Goal: Task Accomplishment & Management: Use online tool/utility

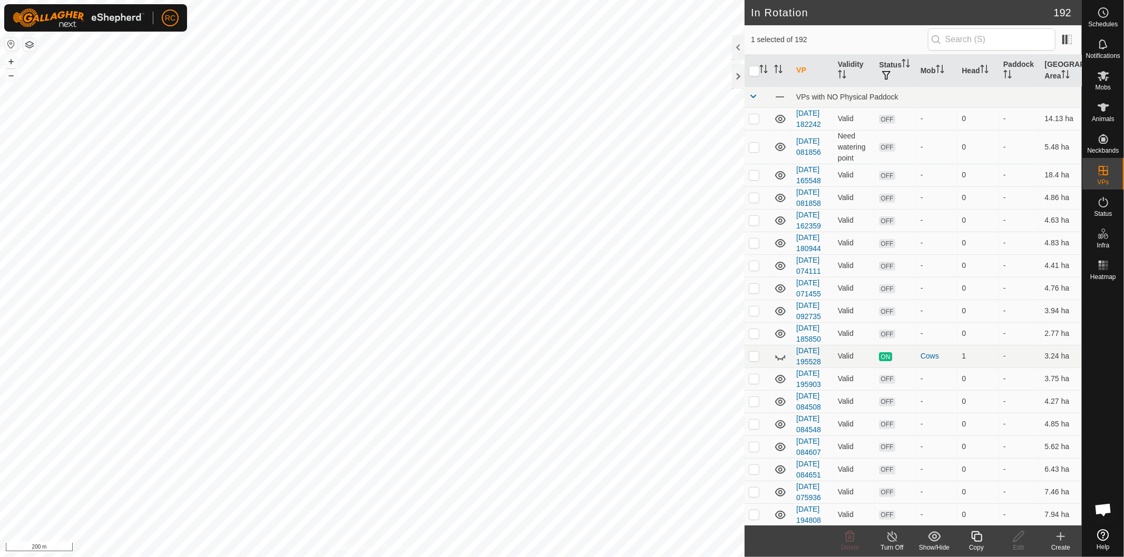
click at [977, 538] on icon at bounding box center [976, 536] width 13 height 13
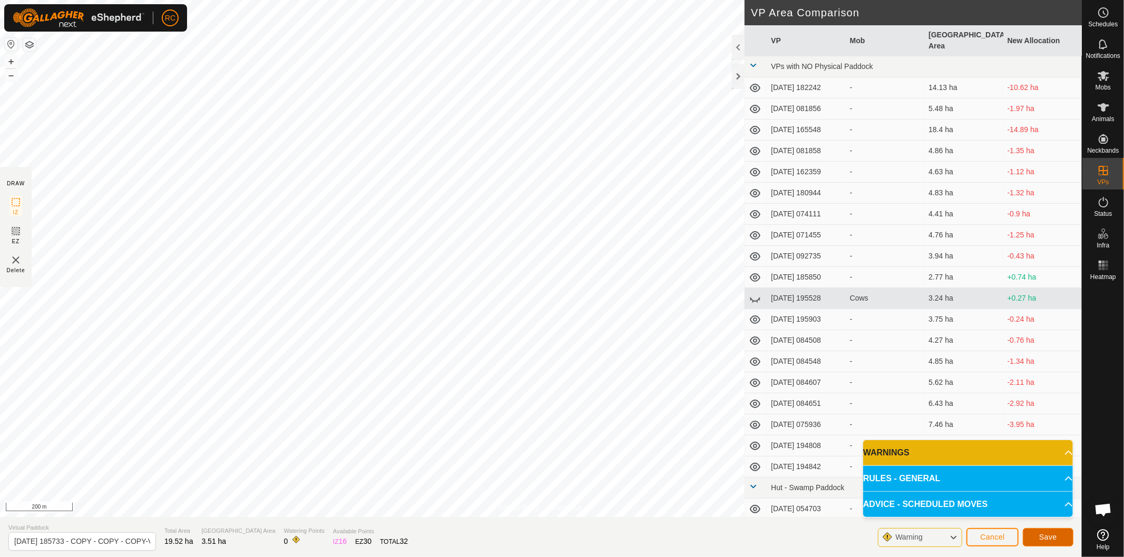
click at [1037, 533] on button "Save" at bounding box center [1047, 537] width 51 height 18
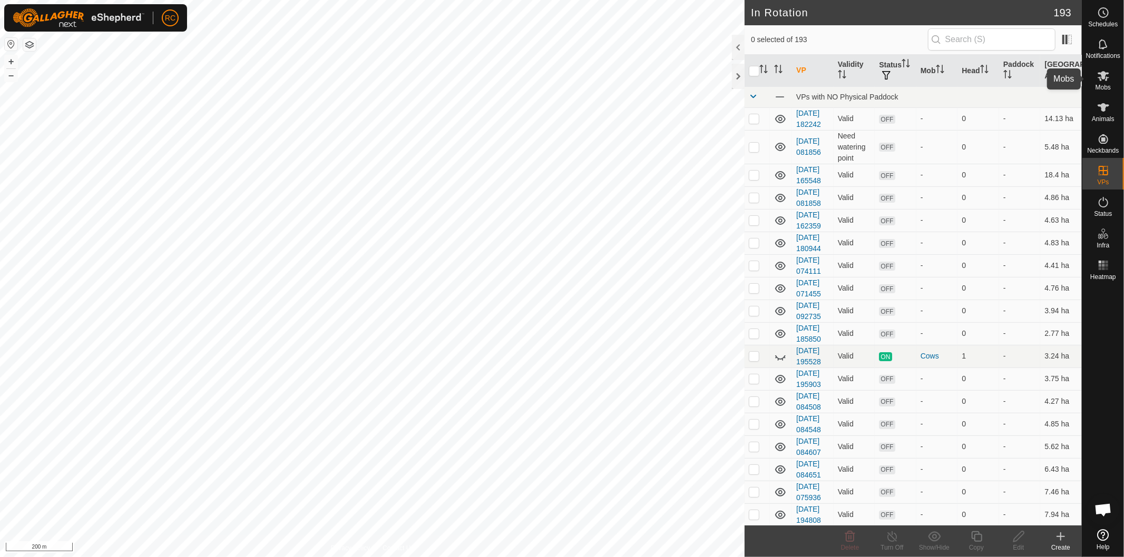
click at [1108, 74] on icon at bounding box center [1103, 76] width 12 height 10
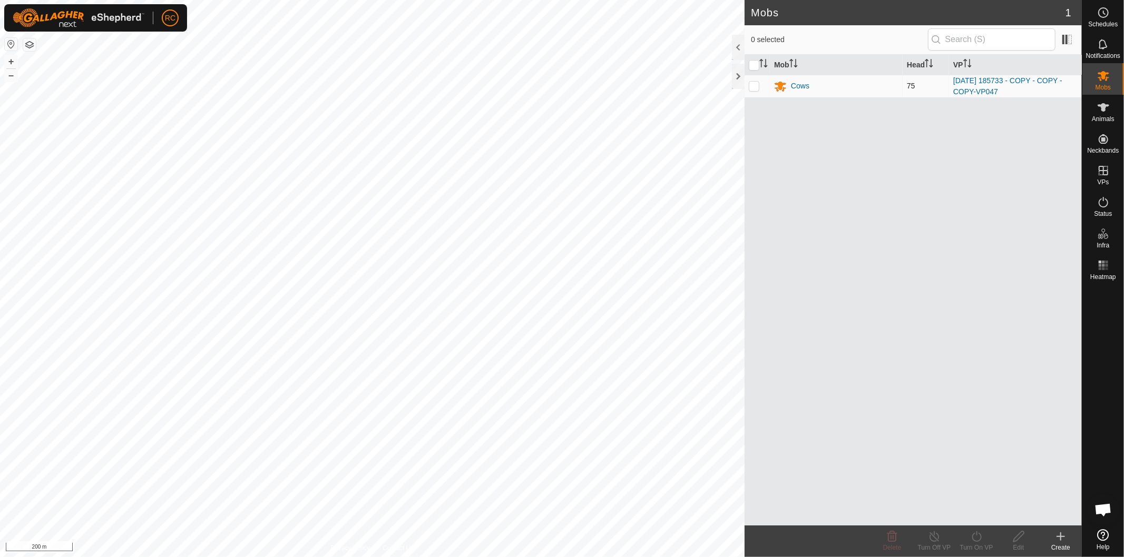
click at [759, 88] on p-tablecheckbox at bounding box center [754, 86] width 11 height 8
checkbox input "true"
click at [972, 543] on div "Turn On VP" at bounding box center [976, 547] width 42 height 9
click at [983, 511] on link "Now" at bounding box center [1008, 514] width 104 height 21
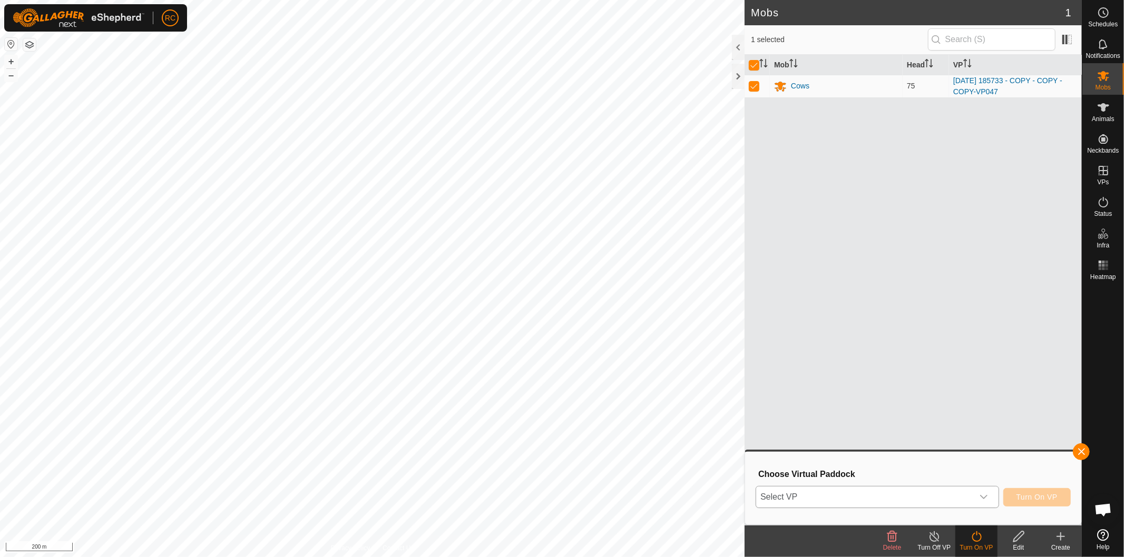
click at [983, 499] on icon "dropdown trigger" at bounding box center [983, 497] width 8 height 8
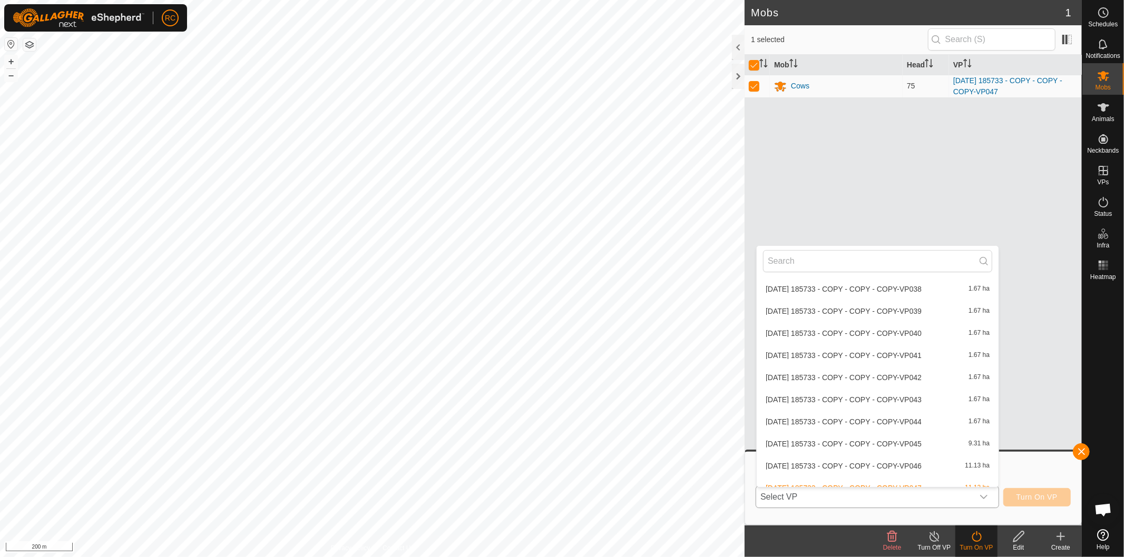
scroll to position [3464, 0]
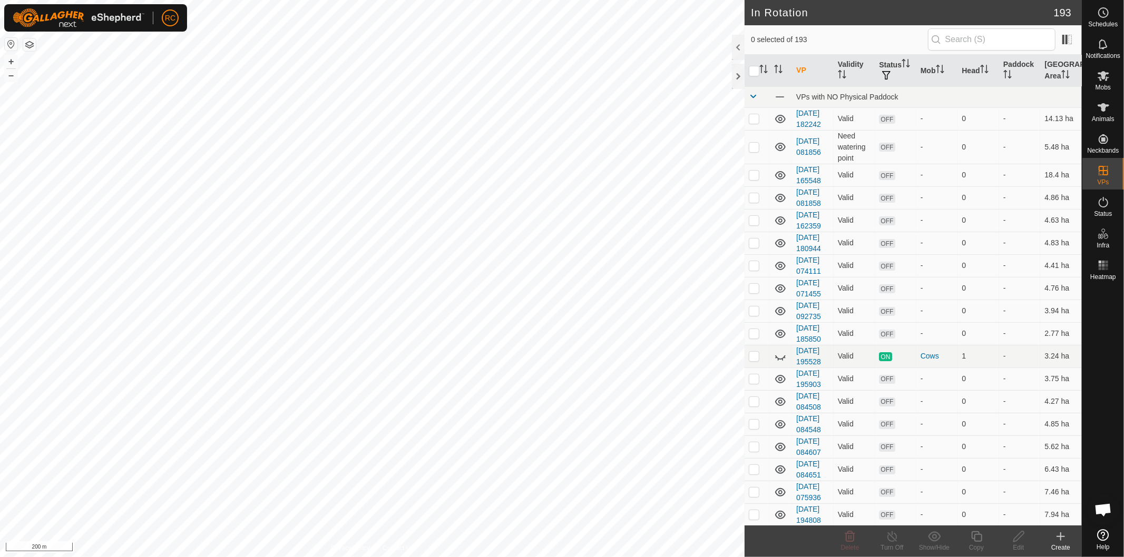
checkbox input "true"
checkbox input "false"
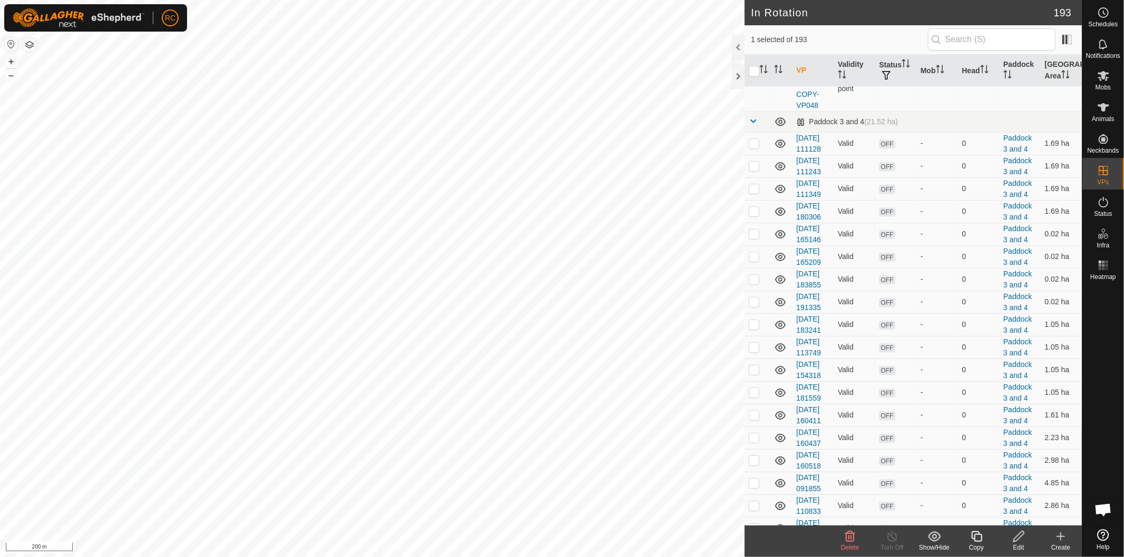
scroll to position [2399, 0]
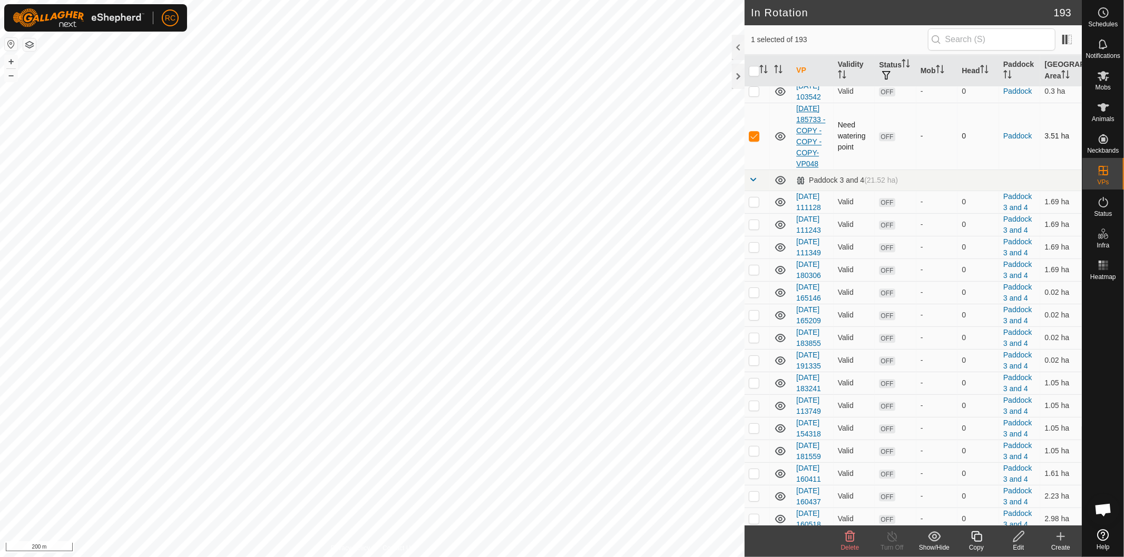
click at [808, 168] on link "[DATE] 185733 - COPY - COPY - COPY-VP048" at bounding box center [810, 136] width 29 height 64
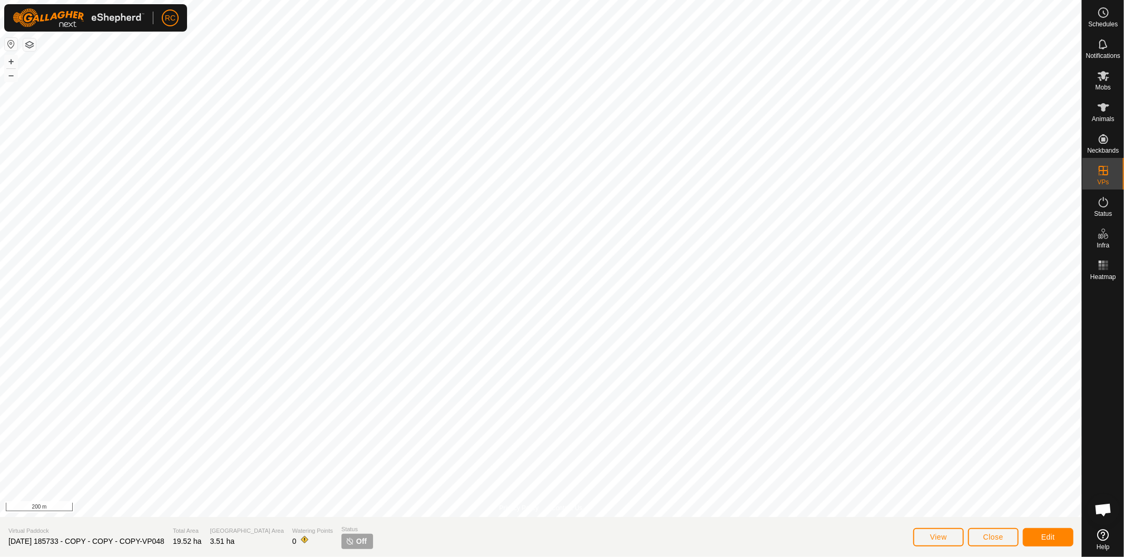
click at [356, 543] on span "Off" at bounding box center [361, 541] width 11 height 11
click at [346, 541] on img at bounding box center [350, 541] width 8 height 8
drag, startPoint x: 72, startPoint y: 541, endPoint x: 161, endPoint y: 549, distance: 88.8
click at [14, 544] on span "[DATE] 185733 - COPY - COPY - COPY-VP048" at bounding box center [86, 541] width 156 height 8
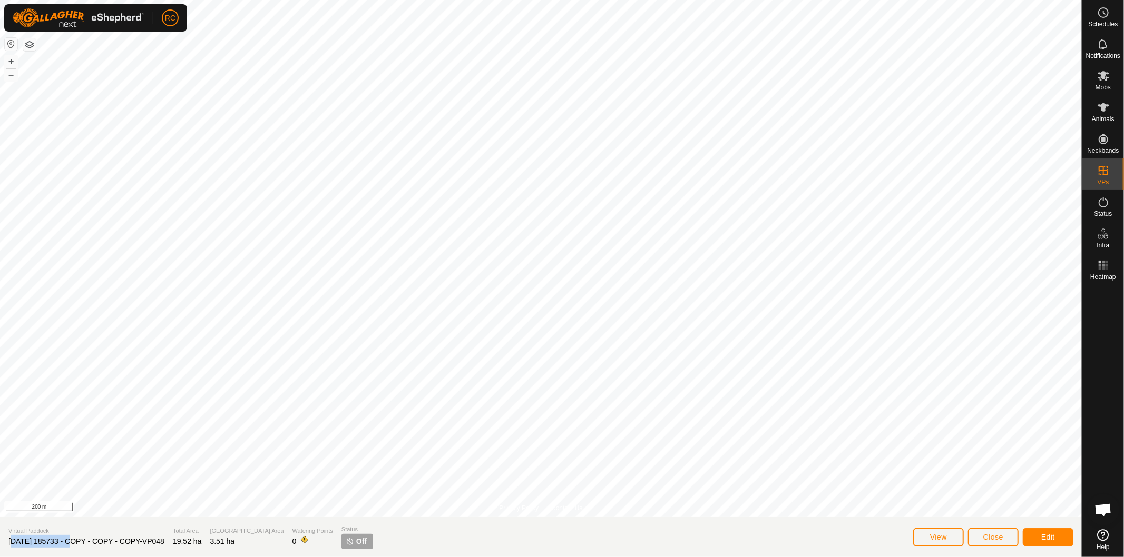
drag, startPoint x: 176, startPoint y: 543, endPoint x: 1, endPoint y: 546, distance: 174.9
click at [1, 546] on section "Virtual Paddock 2025-08-11 185733 - COPY - COPY - COPY-VP048 Total Area 19.52 h…" at bounding box center [540, 537] width 1081 height 40
copy span "[DATE] 185733 - COPY - COPY - COPY-VP048"
click at [1098, 78] on icon at bounding box center [1103, 76] width 13 height 13
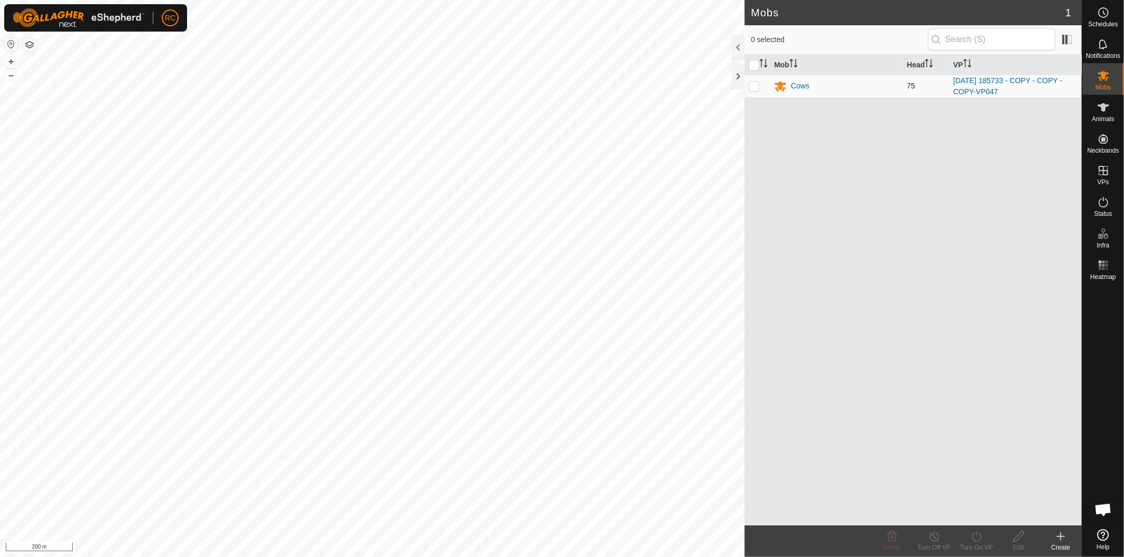
click at [754, 90] on p-checkbox at bounding box center [754, 86] width 11 height 8
checkbox input "true"
click at [971, 540] on icon at bounding box center [976, 536] width 13 height 13
click at [971, 518] on link "Now" at bounding box center [1008, 514] width 104 height 21
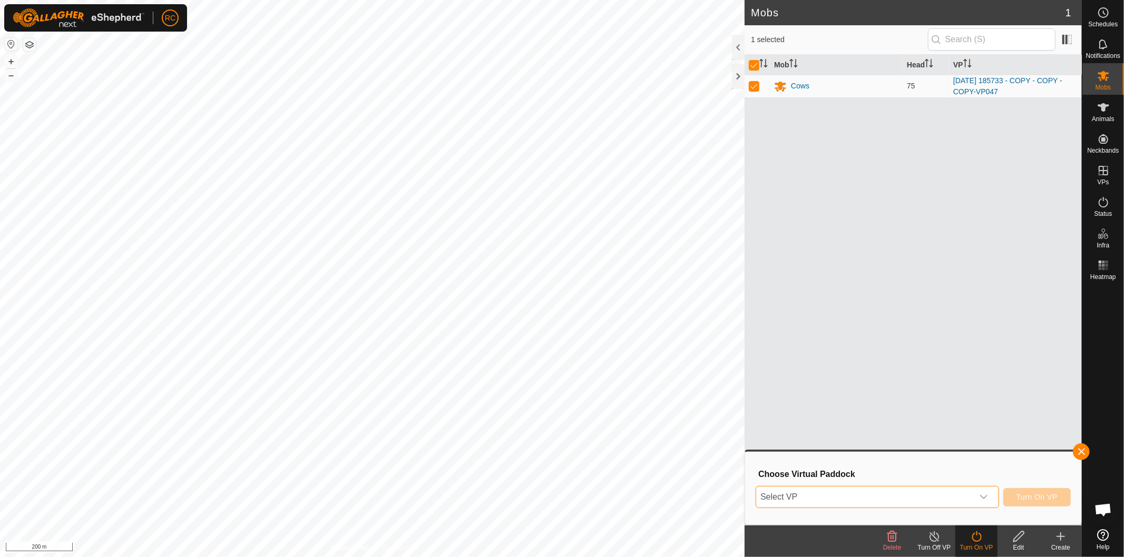
drag, startPoint x: 920, startPoint y: 498, endPoint x: 998, endPoint y: 478, distance: 81.0
click at [1005, 464] on div "Choose Virtual Paddock Select VP Turn On VP" at bounding box center [912, 488] width 323 height 60
click at [985, 498] on icon "dropdown trigger" at bounding box center [983, 497] width 8 height 8
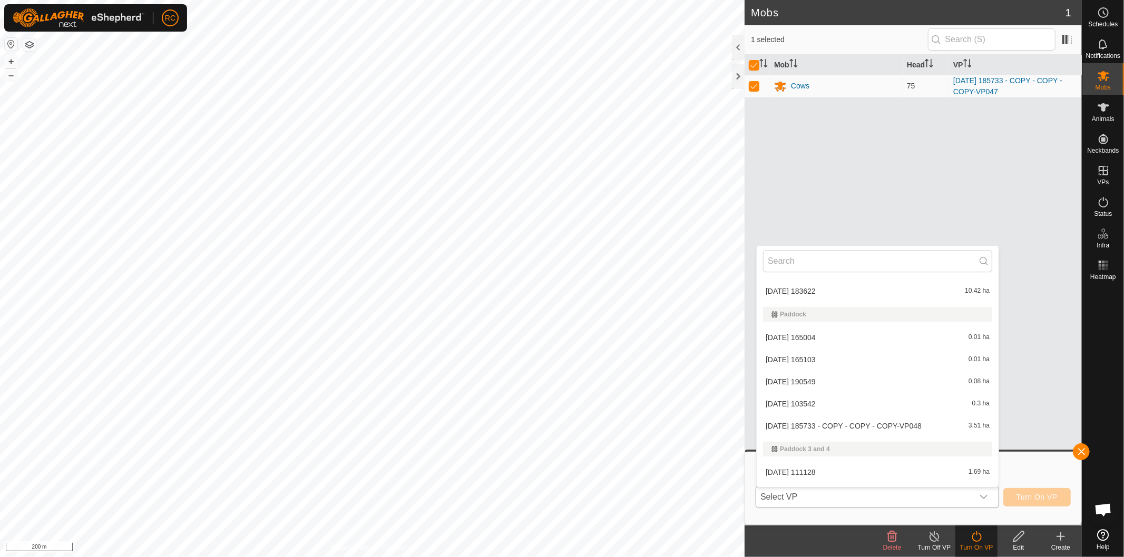
scroll to position [1639, 0]
click at [891, 418] on li "2025-08-11 185733 - COPY - COPY - COPY-VP048 3.51 ha" at bounding box center [877, 424] width 242 height 21
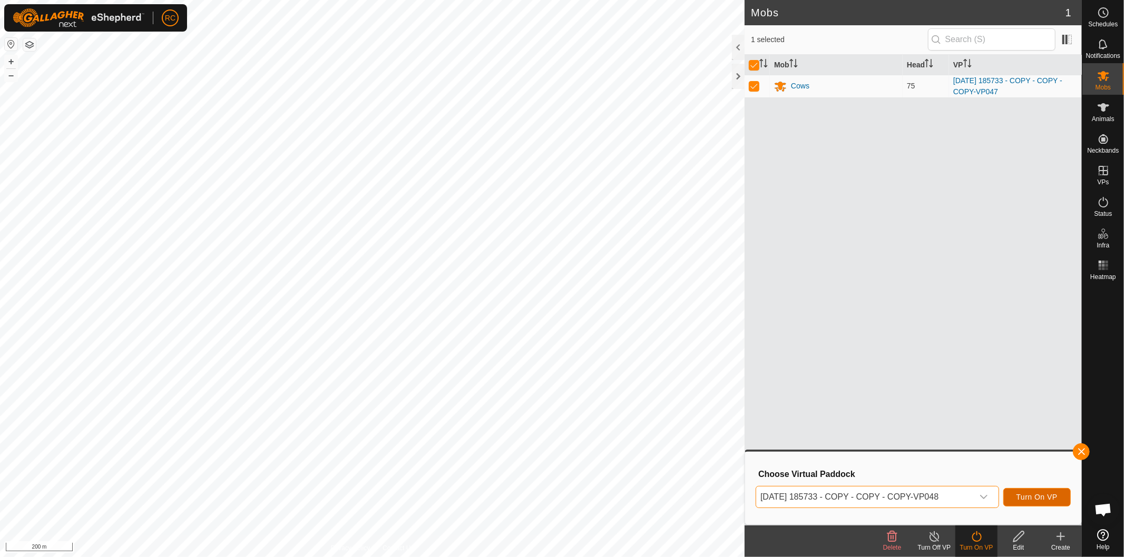
click at [1036, 497] on span "Turn On VP" at bounding box center [1036, 497] width 41 height 8
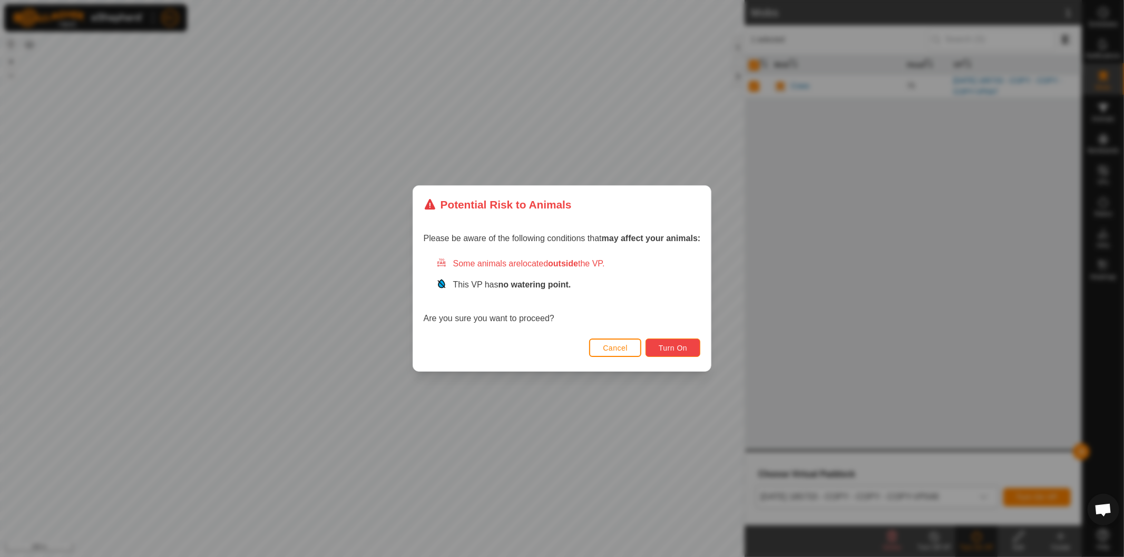
click at [690, 353] on button "Turn On" at bounding box center [672, 348] width 55 height 18
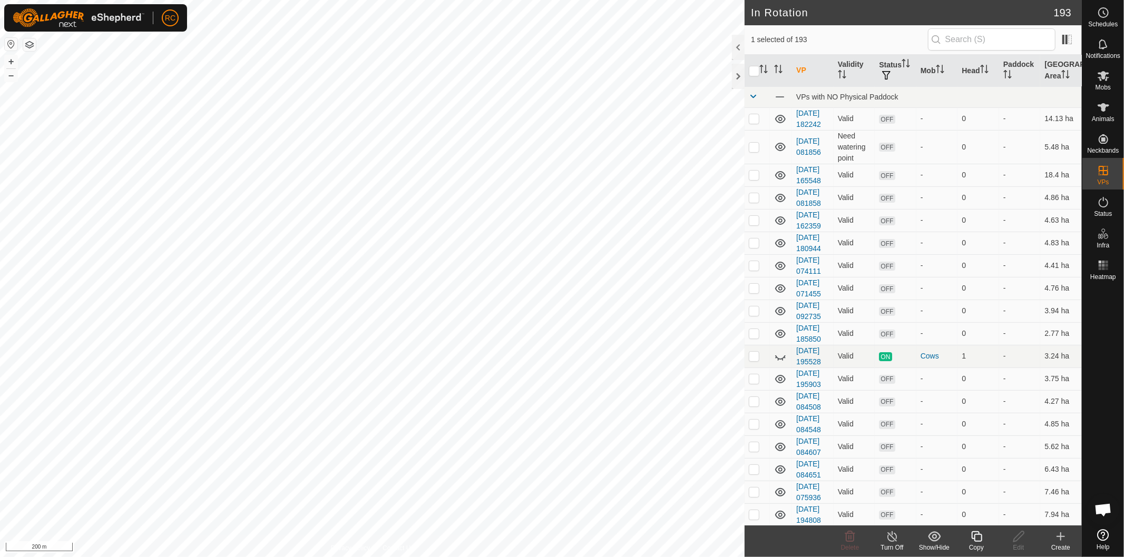
checkbox input "false"
checkbox input "true"
checkbox input "false"
click at [980, 539] on icon at bounding box center [976, 536] width 13 height 13
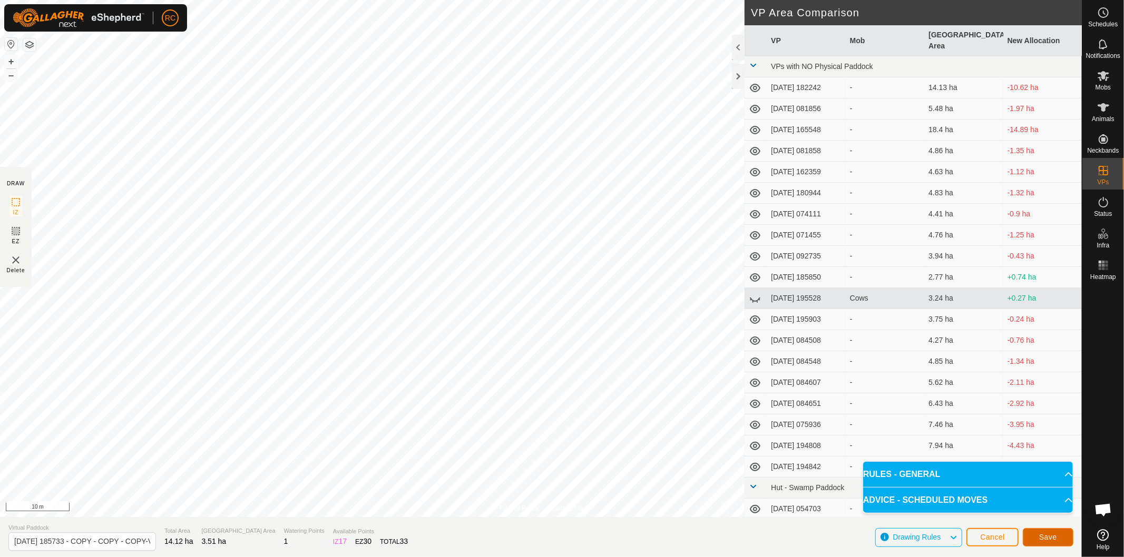
click at [1057, 539] on button "Save" at bounding box center [1047, 537] width 51 height 18
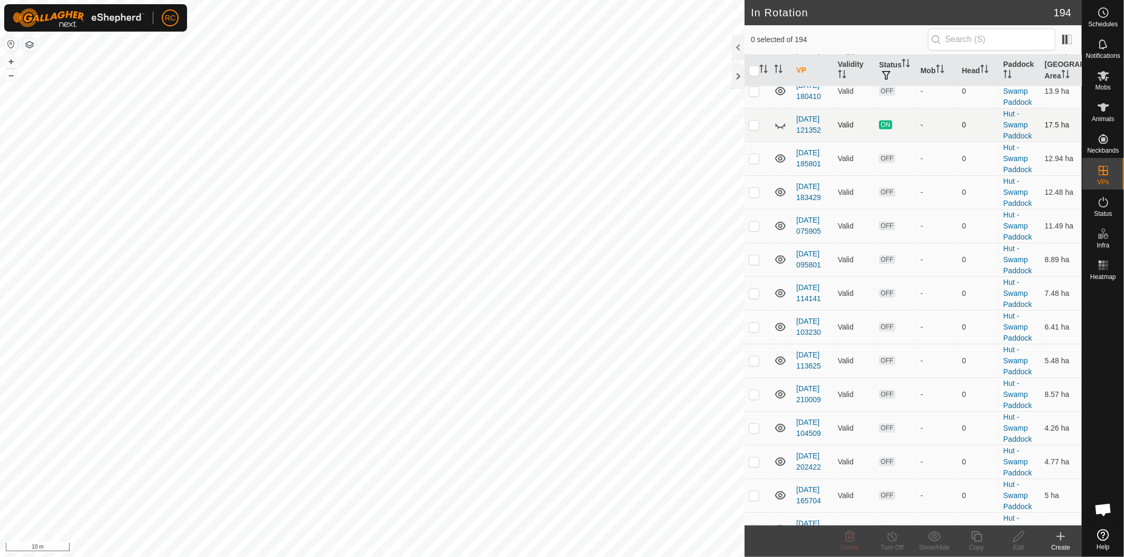
scroll to position [1229, 0]
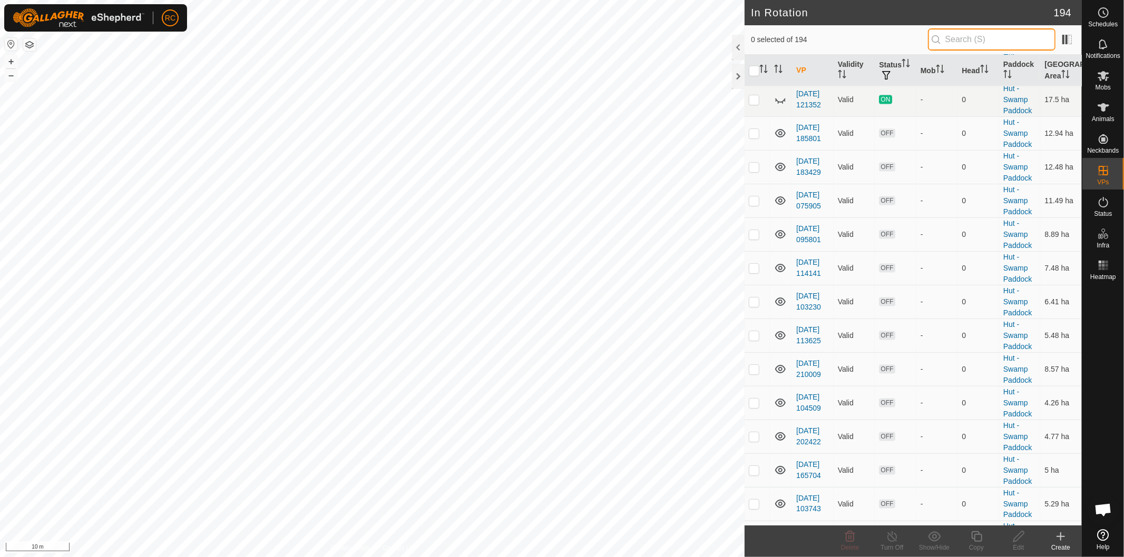
click at [985, 41] on input "text" at bounding box center [991, 39] width 127 height 22
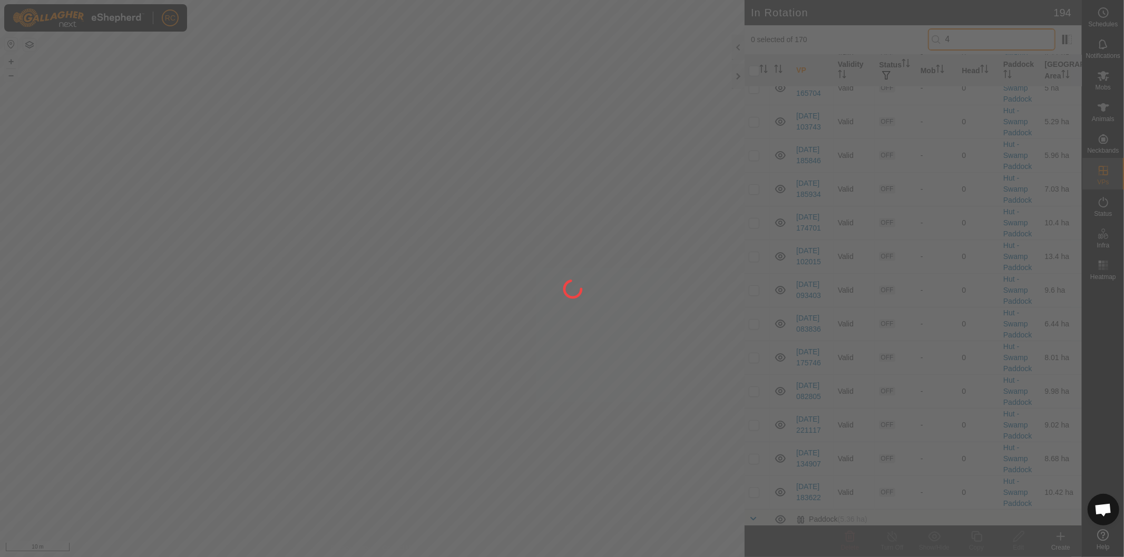
scroll to position [0, 0]
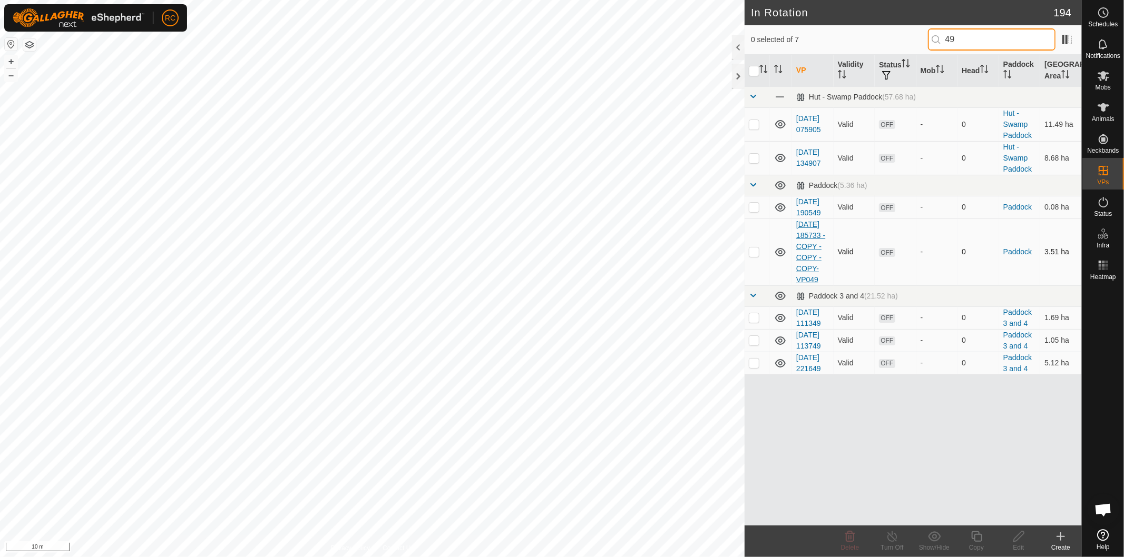
type input "49"
click at [808, 267] on link "[DATE] 185733 - COPY - COPY - COPY-VP049" at bounding box center [810, 252] width 29 height 64
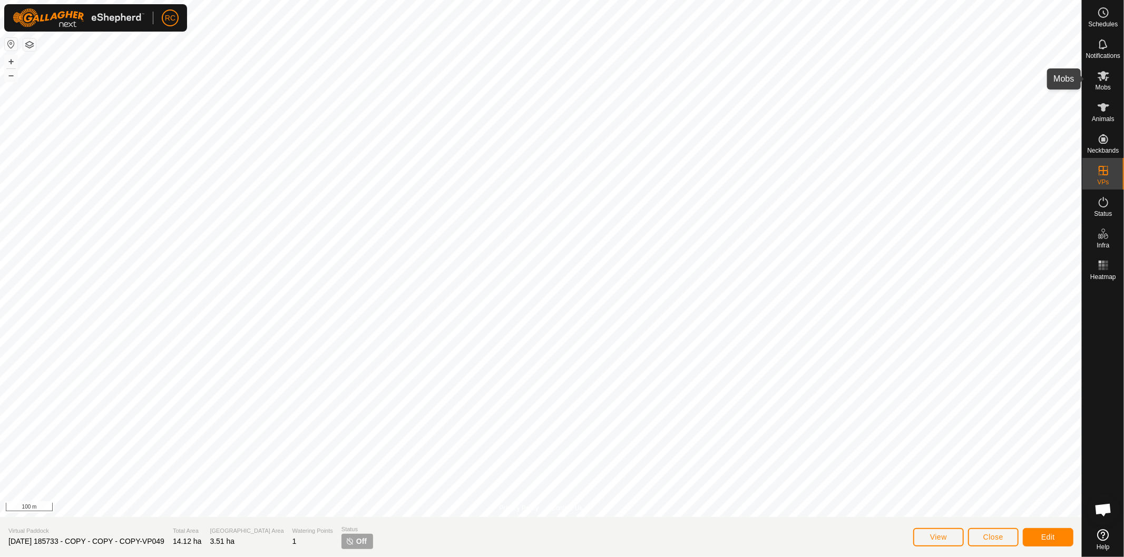
click at [1101, 72] on icon at bounding box center [1103, 76] width 12 height 10
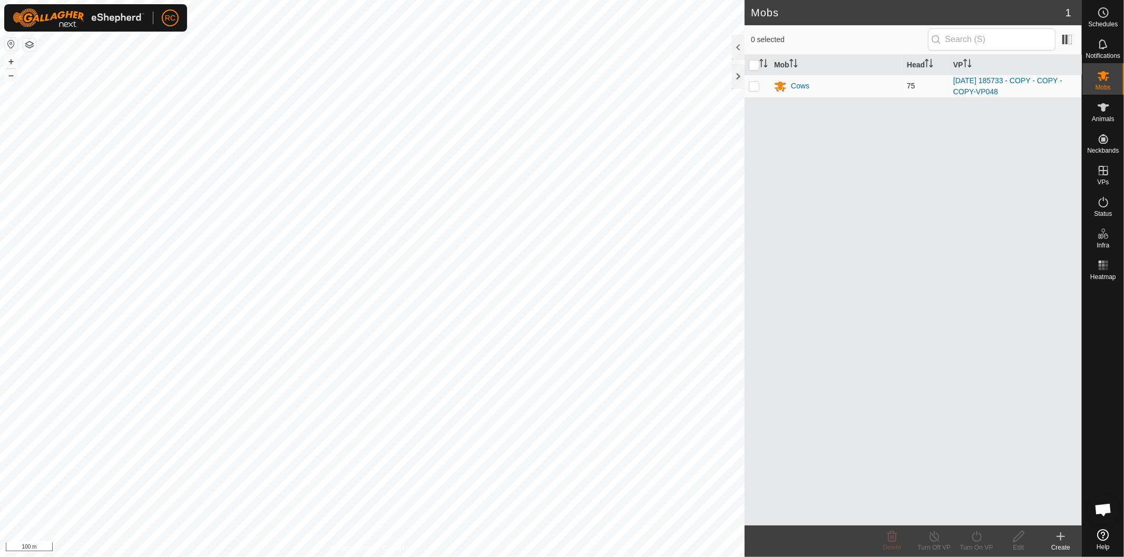
click at [757, 87] on p-checkbox at bounding box center [754, 86] width 11 height 8
checkbox input "true"
click at [978, 545] on div "Turn On VP" at bounding box center [976, 547] width 42 height 9
click at [975, 517] on link "Now" at bounding box center [1008, 514] width 104 height 21
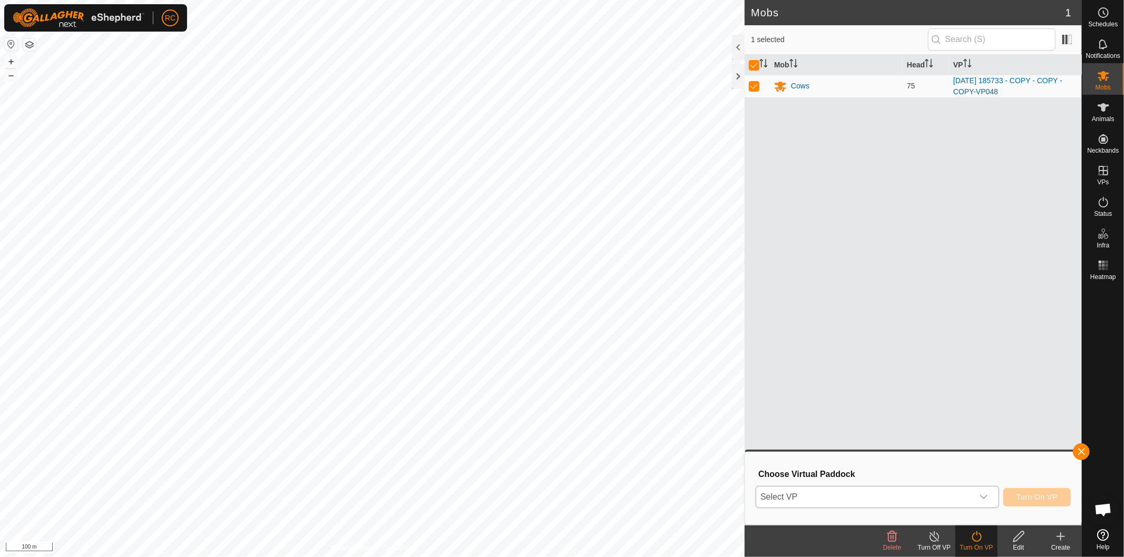
click at [960, 499] on span "Select VP" at bounding box center [864, 497] width 217 height 21
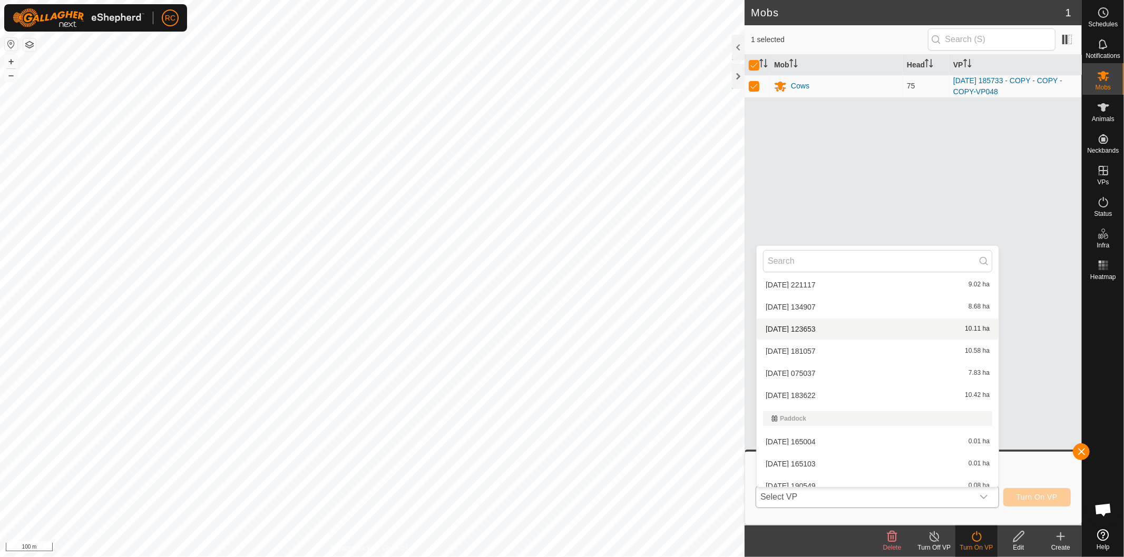
scroll to position [1650, 0]
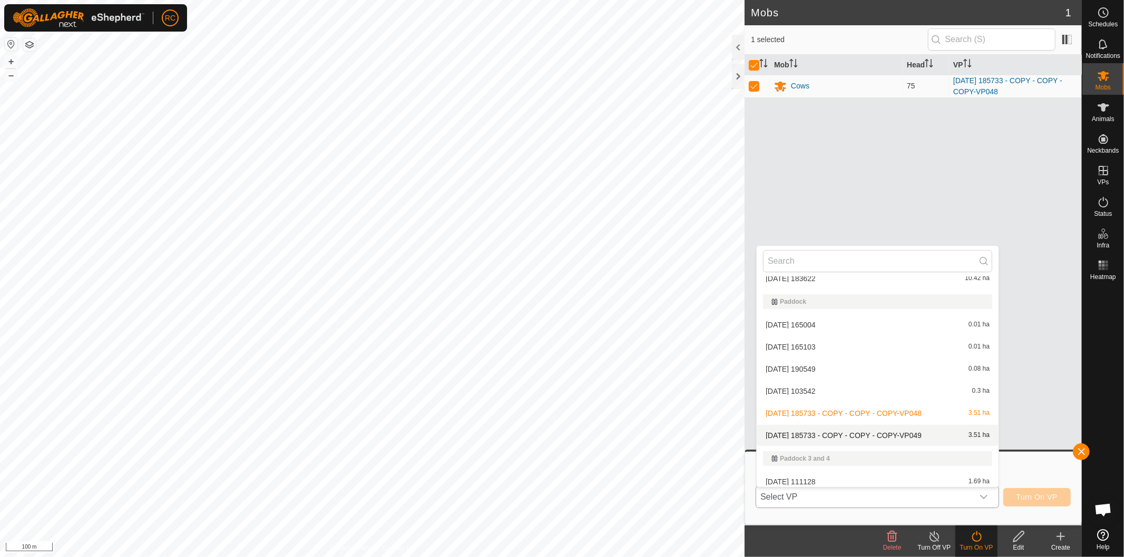
click at [881, 431] on li "2025-08-11 185733 - COPY - COPY - COPY-VP049 3.51 ha" at bounding box center [877, 435] width 242 height 21
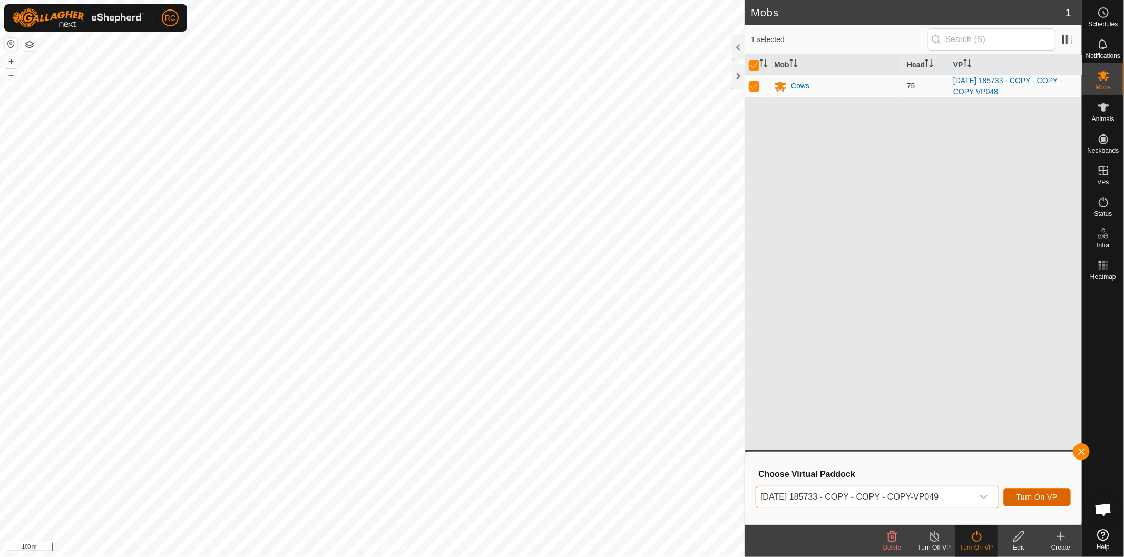
click at [1044, 500] on span "Turn On VP" at bounding box center [1036, 497] width 41 height 8
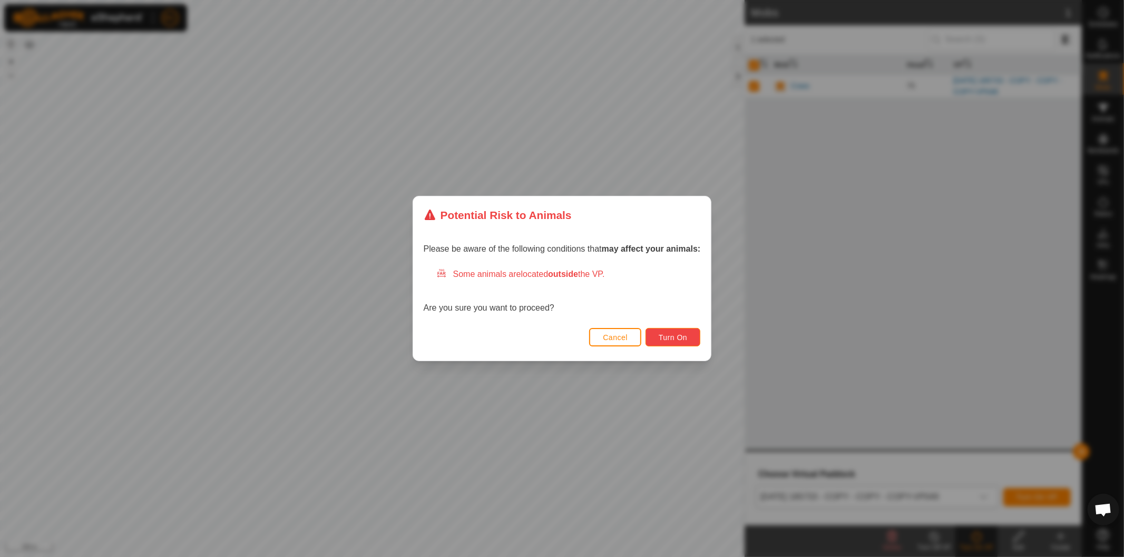
click at [696, 338] on button "Turn On" at bounding box center [672, 337] width 55 height 18
